Goal: Complete application form

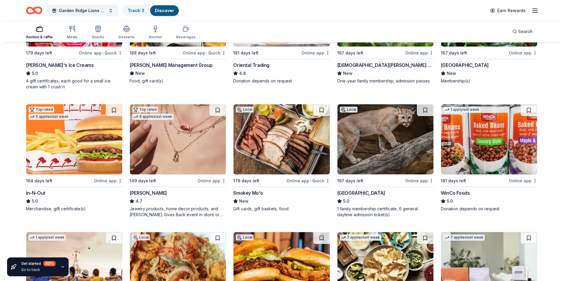
scroll to position [127, 0]
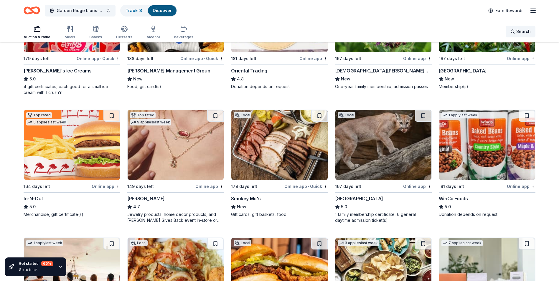
click at [522, 33] on span "Search" at bounding box center [523, 31] width 14 height 7
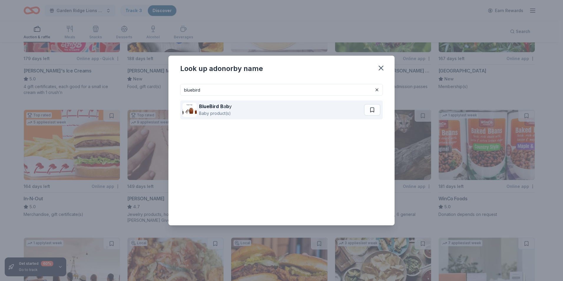
type input "bluebird"
click at [269, 110] on div "BlueBird B a b y Baby product(s)" at bounding box center [273, 109] width 181 height 19
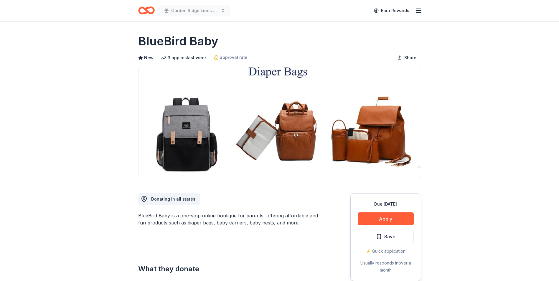
drag, startPoint x: 138, startPoint y: 41, endPoint x: 158, endPoint y: 43, distance: 19.8
click at [158, 43] on h1 "BlueBird Baby" at bounding box center [178, 41] width 80 height 16
click at [392, 220] on button "Apply" at bounding box center [385, 218] width 56 height 13
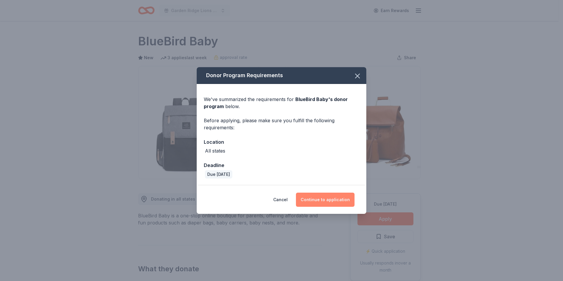
click at [319, 200] on button "Continue to application" at bounding box center [325, 200] width 59 height 14
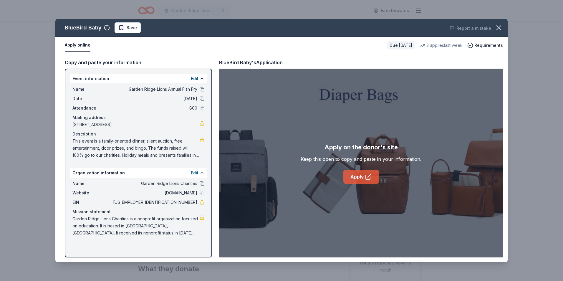
click at [355, 174] on link "Apply" at bounding box center [361, 177] width 36 height 14
